Goal: Task Accomplishment & Management: Use online tool/utility

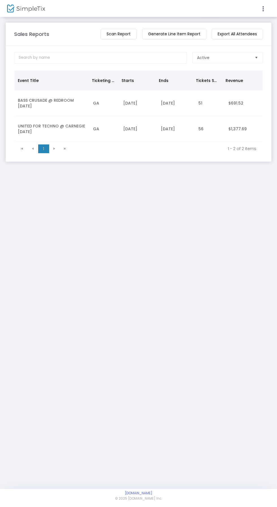
click at [218, 92] on td "51" at bounding box center [210, 103] width 30 height 26
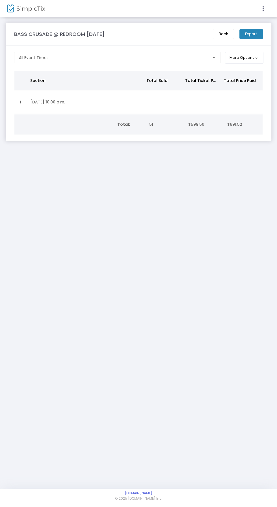
click at [22, 102] on link "Expand Details" at bounding box center [21, 102] width 6 height 9
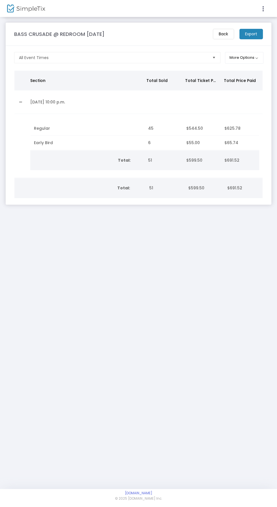
click at [249, 33] on m-button "Export" at bounding box center [250, 34] width 23 height 10
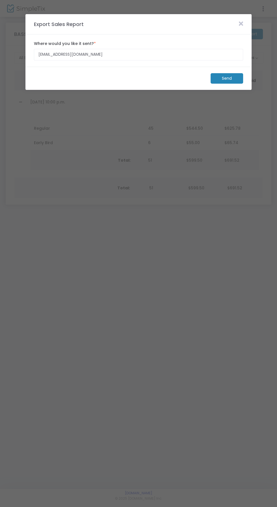
click at [230, 77] on m-button "Send" at bounding box center [227, 78] width 33 height 10
